Goal: Information Seeking & Learning: Learn about a topic

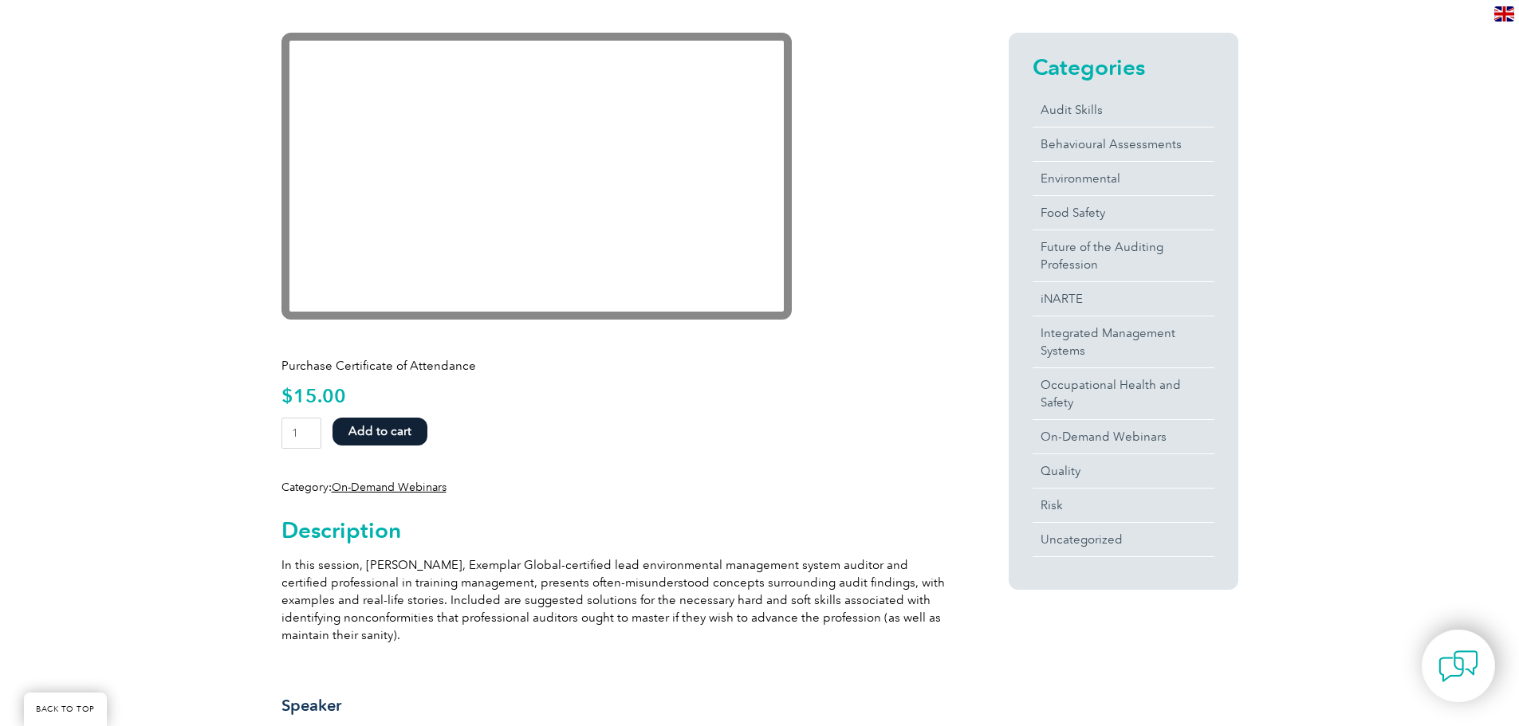
scroll to position [399, 0]
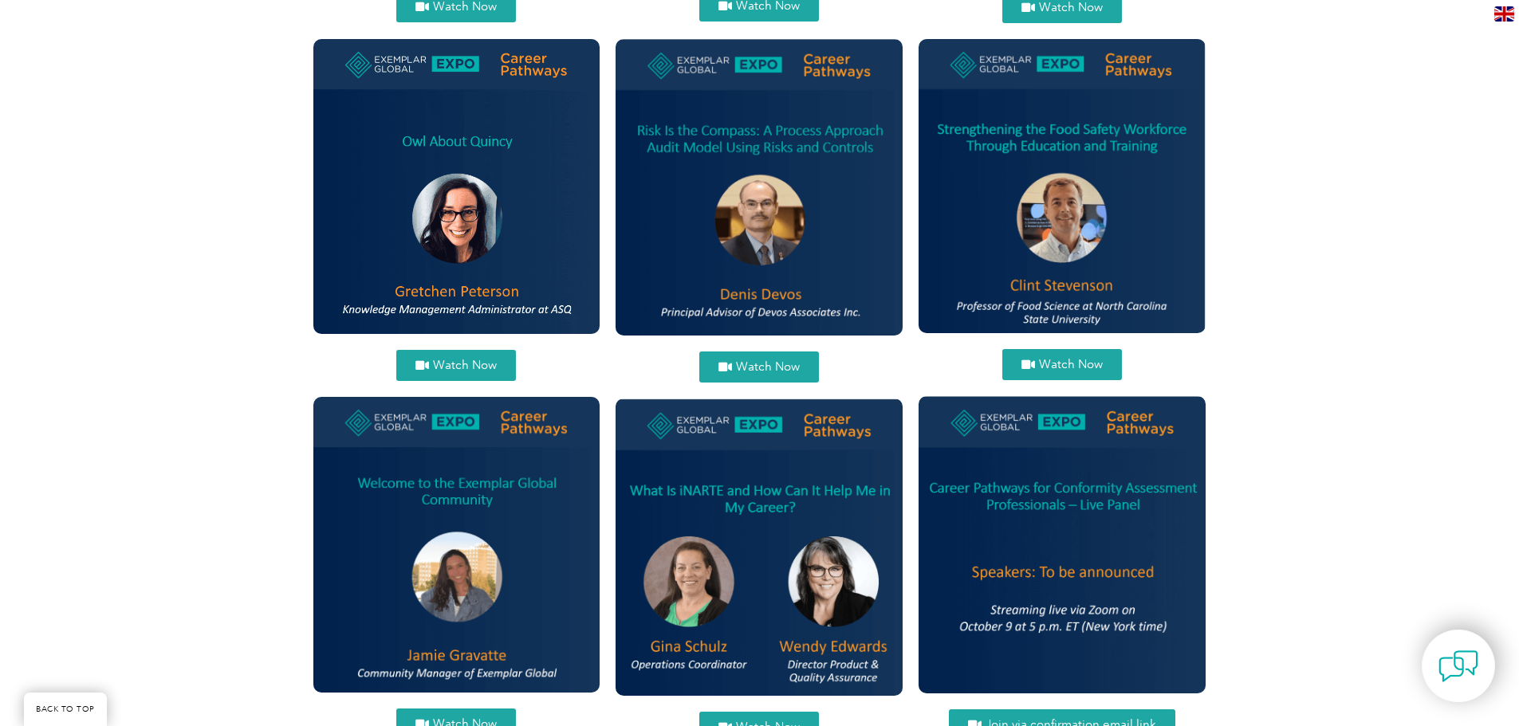
scroll to position [1754, 0]
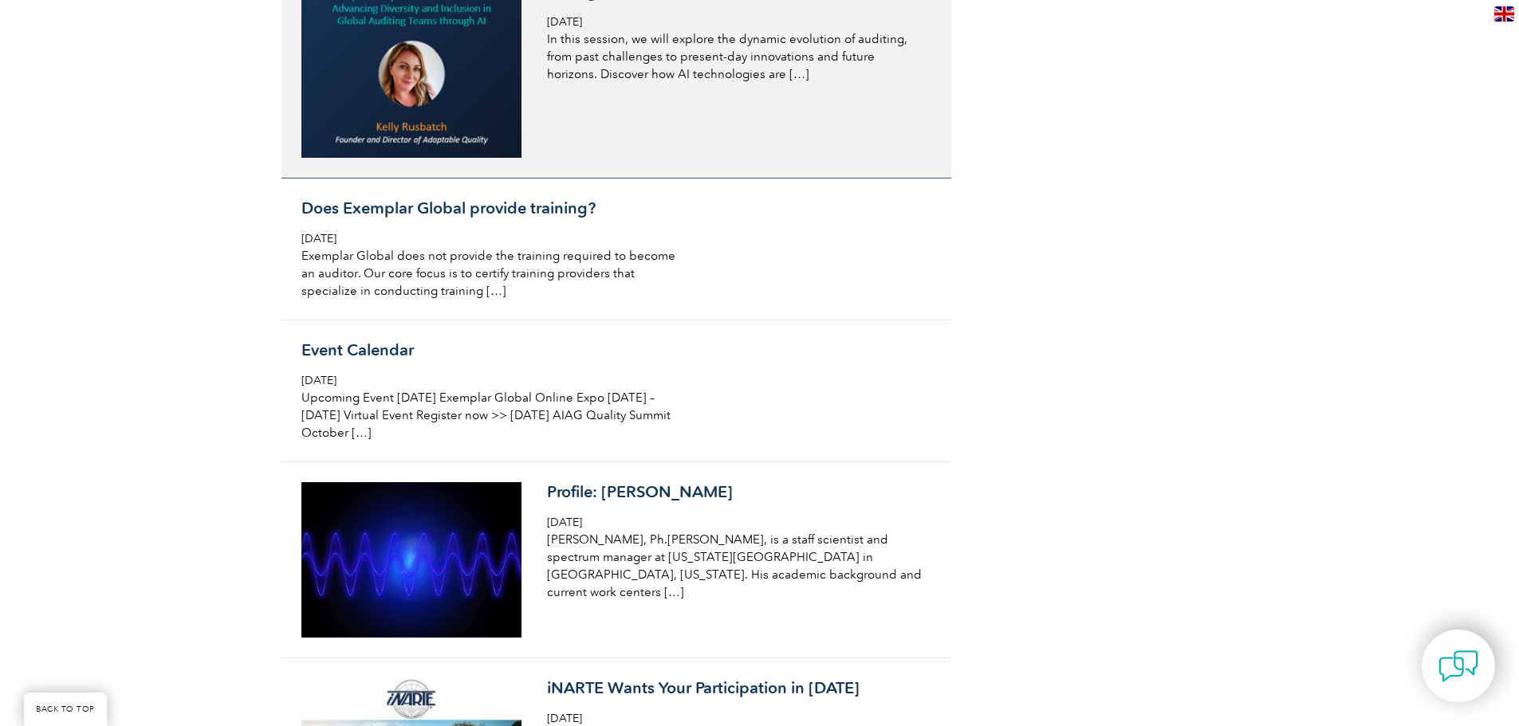
scroll to position [1675, 0]
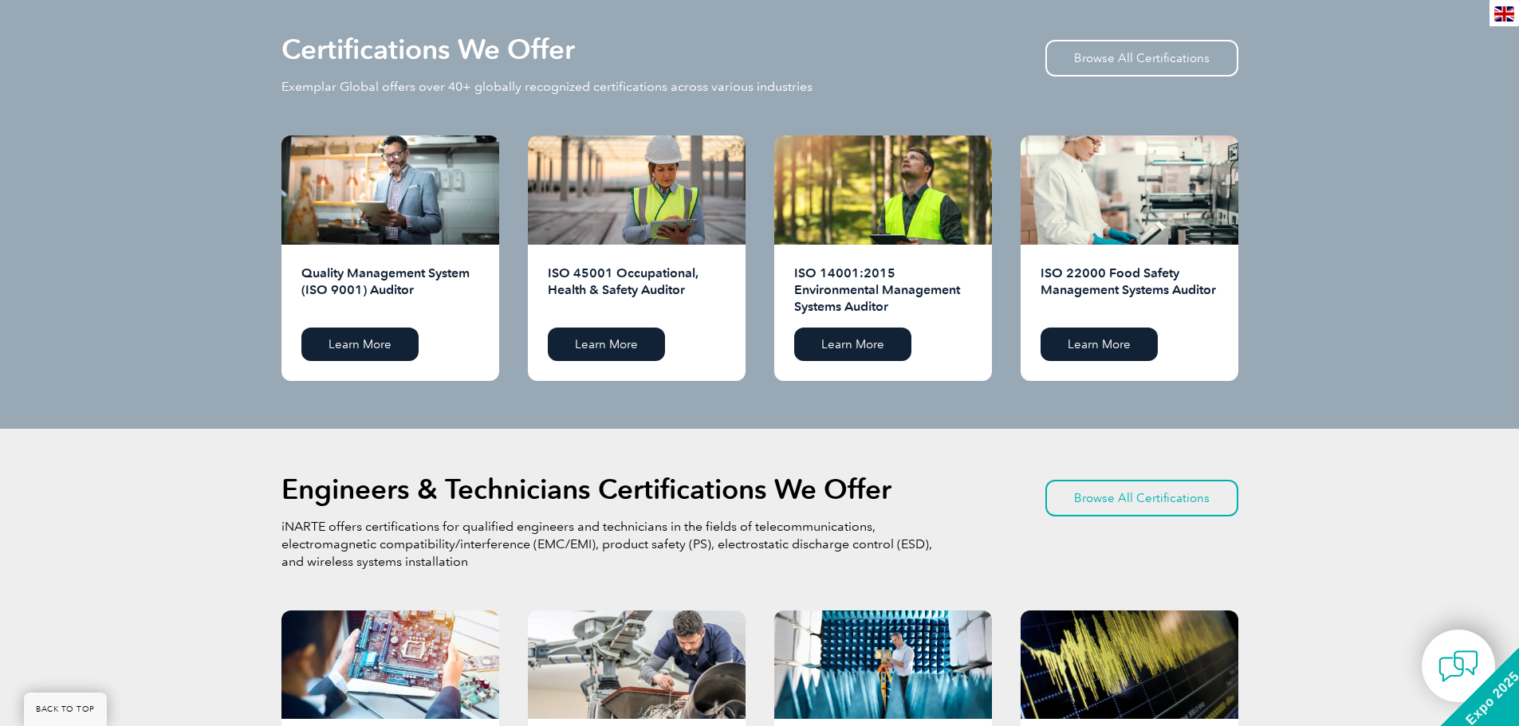
scroll to position [1914, 0]
